Goal: Use online tool/utility: Utilize a website feature to perform a specific function

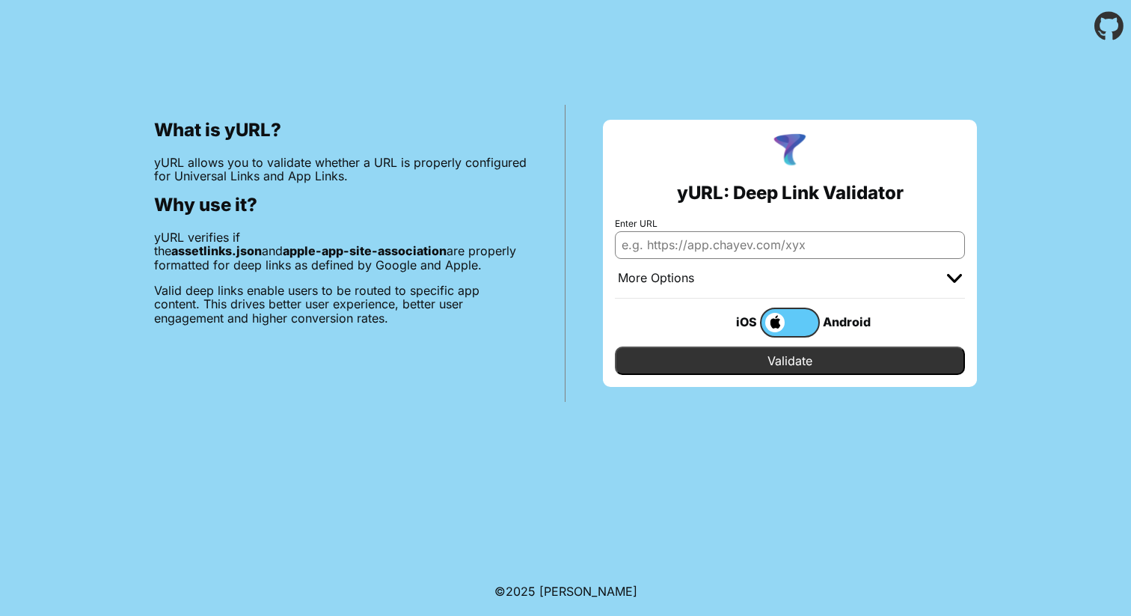
click at [813, 238] on input "Enter URL" at bounding box center [790, 244] width 350 height 27
click at [837, 244] on input "Enter URL" at bounding box center [790, 244] width 350 height 27
paste input "https://www.einstein.br/"
type input "https://www.einstein.br/"
click at [824, 352] on input "Validate" at bounding box center [790, 360] width 350 height 28
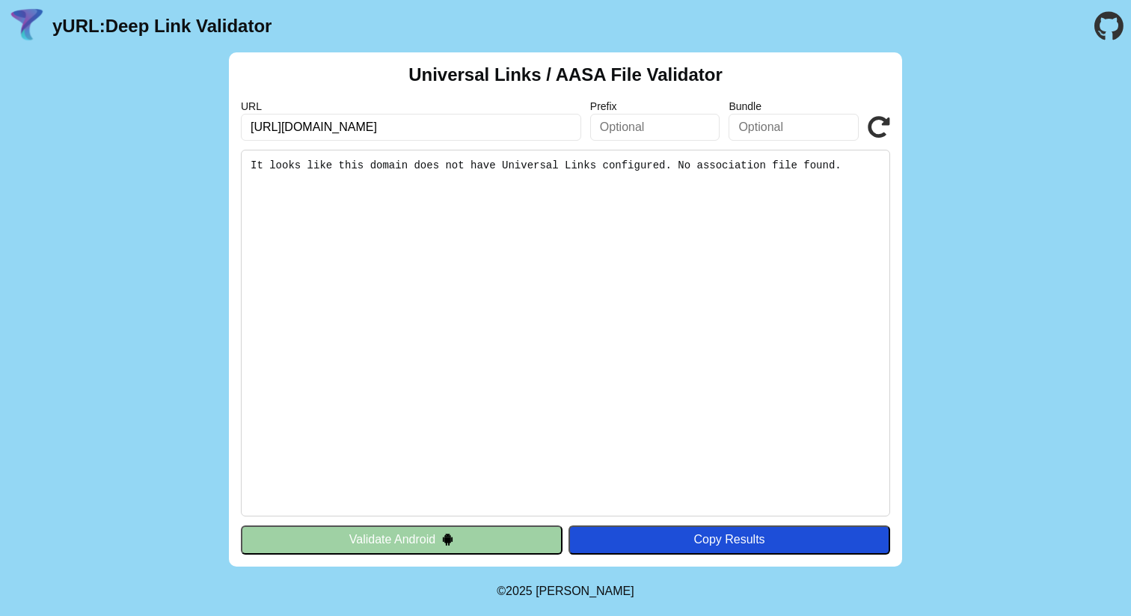
drag, startPoint x: 447, startPoint y: 125, endPoint x: 195, endPoint y: 111, distance: 251.8
click at [197, 111] on div "Universal Links / AASA File Validator URL [URL][DOMAIN_NAME] Prefix Bundle Vali…" at bounding box center [565, 309] width 1131 height 514
paste input "meu"
type input "[URL][DOMAIN_NAME]"
click at [886, 126] on icon at bounding box center [879, 127] width 22 height 22
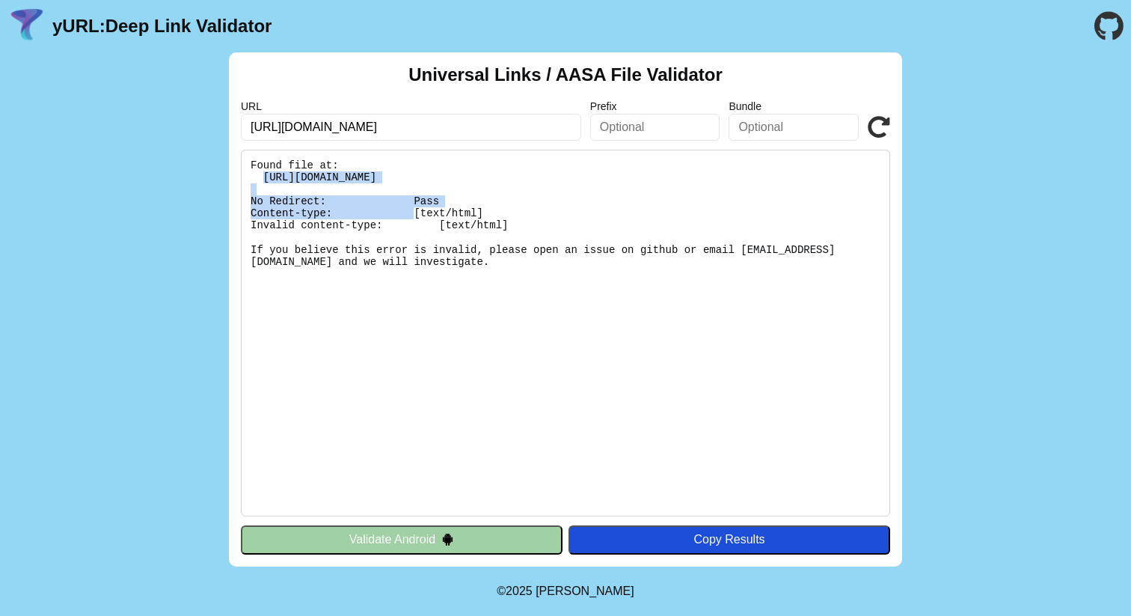
drag, startPoint x: 655, startPoint y: 175, endPoint x: 263, endPoint y: 175, distance: 392.0
click at [263, 175] on pre "Found file at: [URL][DOMAIN_NAME] No Redirect: Pass Content-type: [text/html] I…" at bounding box center [565, 333] width 649 height 367
copy pre "https://meu.einstein.br/.well-known/apple-app-site-association"
click at [636, 378] on pre "Found file at: [URL][DOMAIN_NAME] No Redirect: Pass Content-type: [text/html] I…" at bounding box center [565, 333] width 649 height 367
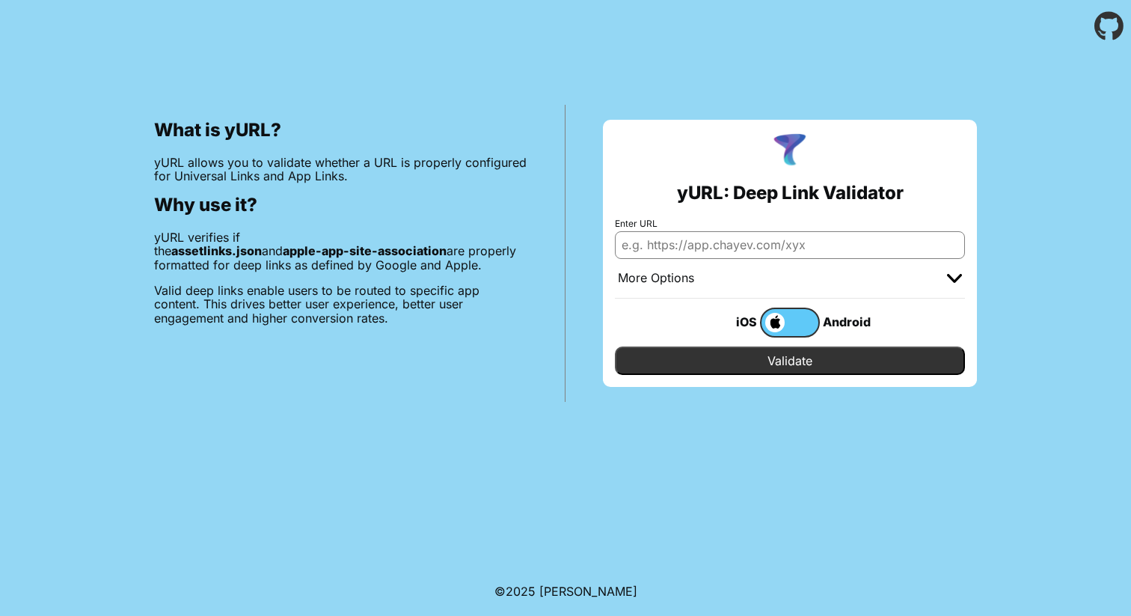
click at [693, 248] on input "Enter URL" at bounding box center [790, 244] width 350 height 27
click at [768, 248] on input "Enter URL" at bounding box center [790, 244] width 350 height 27
paste input "https://meu.einstein.br/.well-known/apple-app-site-association"
click at [736, 248] on input "https://meu.einstein.br/.well-known/apple-app-site-association" at bounding box center [790, 244] width 350 height 27
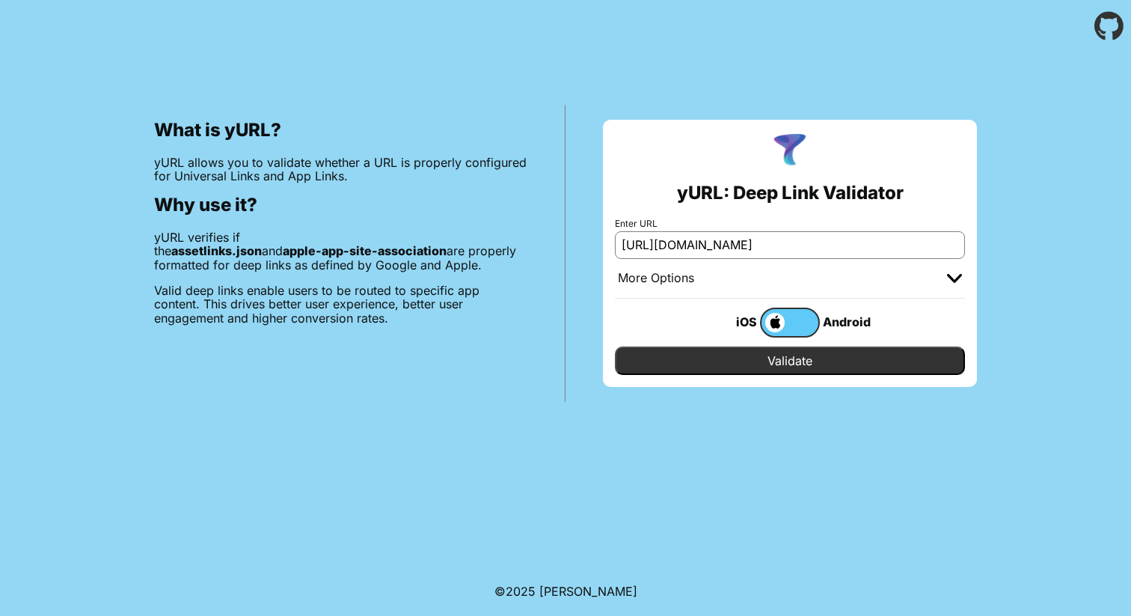
scroll to position [0, 0]
type input "[URL][DOMAIN_NAME]"
click at [615, 346] on input "Validate" at bounding box center [790, 360] width 350 height 28
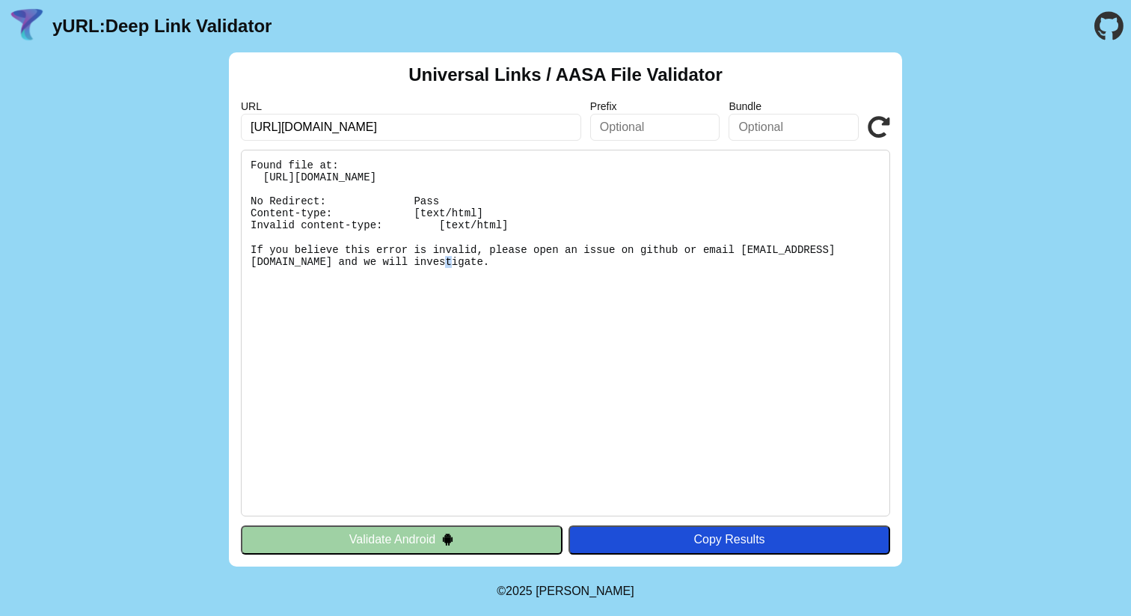
drag, startPoint x: 754, startPoint y: 244, endPoint x: 769, endPoint y: 248, distance: 15.4
click at [760, 244] on pre "Found file at: [URL][DOMAIN_NAME] No Redirect: Pass Content-type: [text/html] I…" at bounding box center [565, 333] width 649 height 367
drag, startPoint x: 793, startPoint y: 251, endPoint x: 854, endPoint y: 254, distance: 61.4
click at [854, 254] on pre "Found file at: [URL][DOMAIN_NAME] No Redirect: Pass Content-type: [text/html] I…" at bounding box center [565, 333] width 649 height 367
copy pre "[DOMAIN_NAME]"
